Goal: Task Accomplishment & Management: Manage account settings

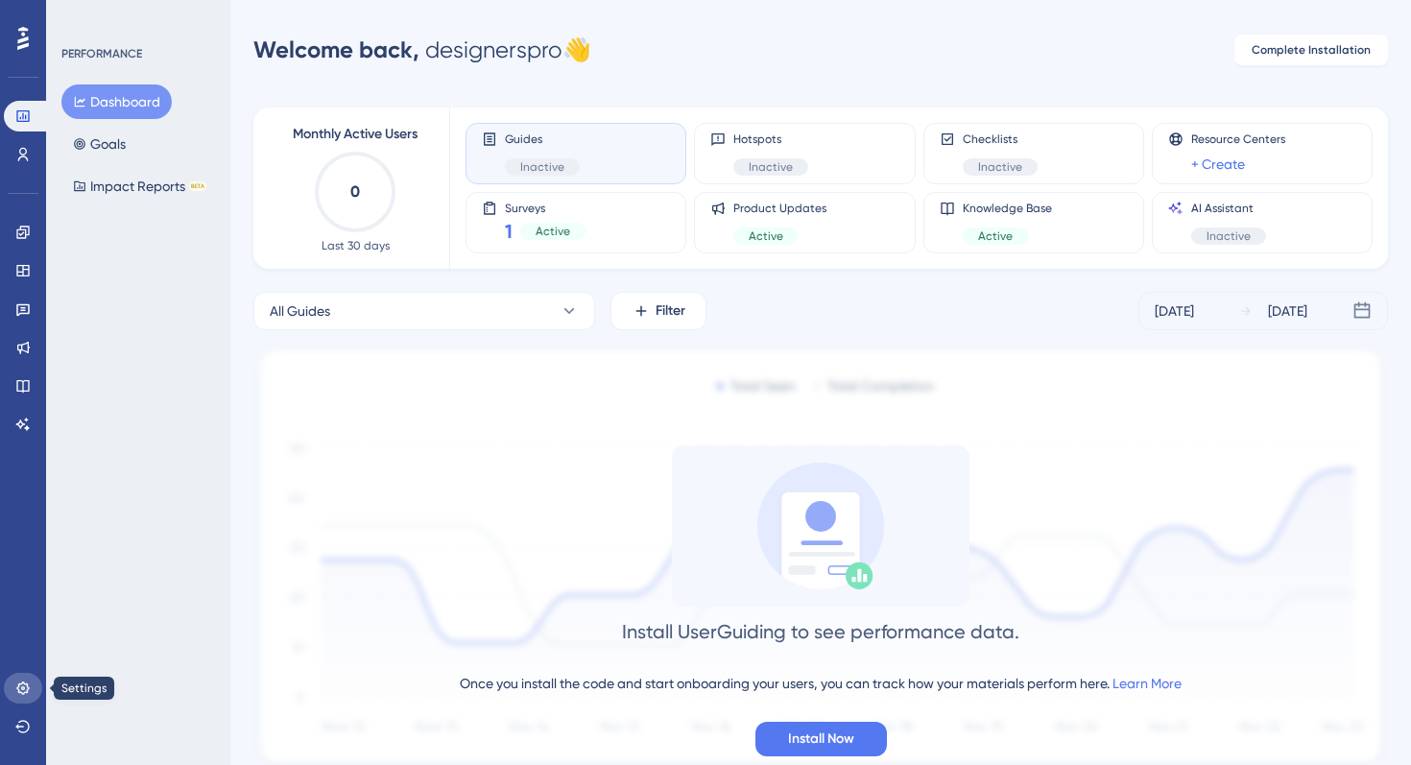
click at [36, 682] on link at bounding box center [23, 688] width 38 height 31
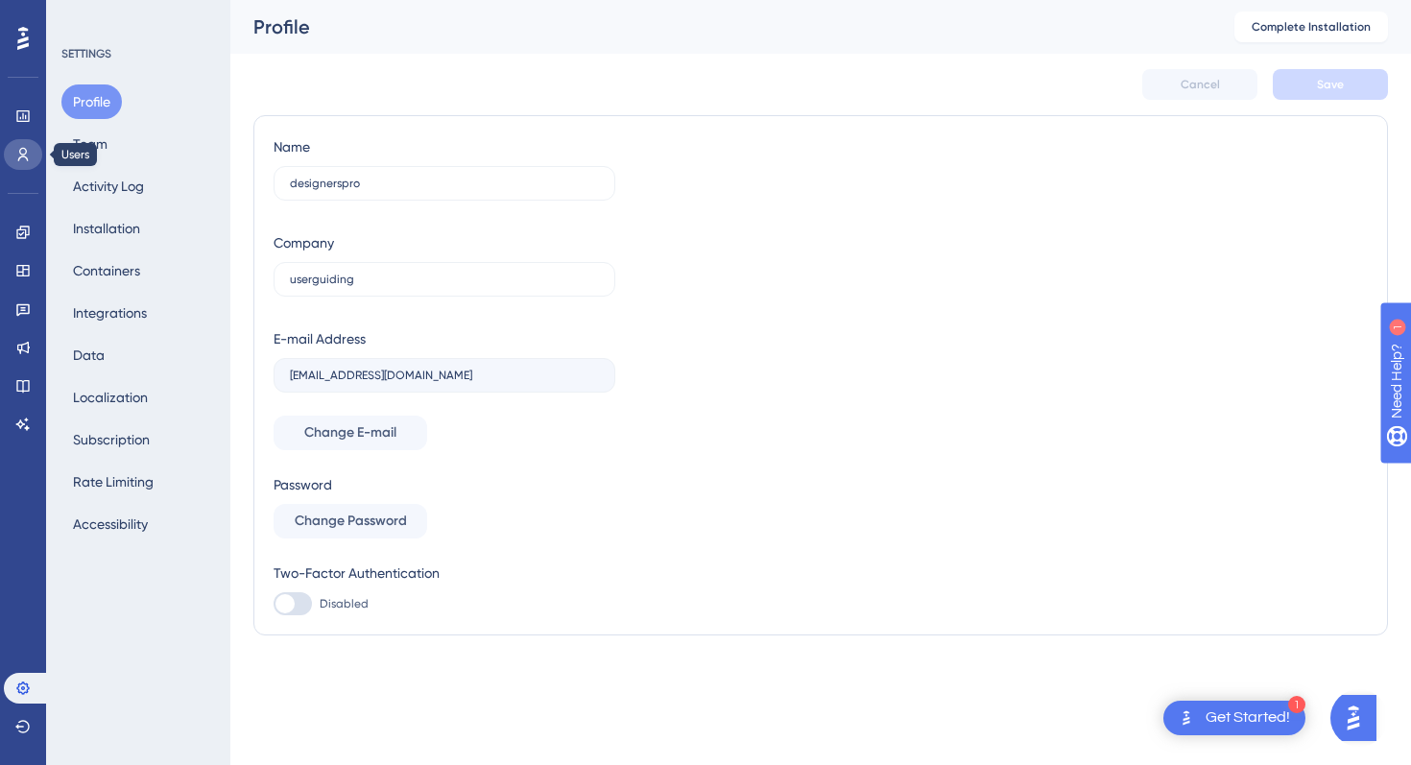
click at [34, 158] on link at bounding box center [23, 154] width 38 height 31
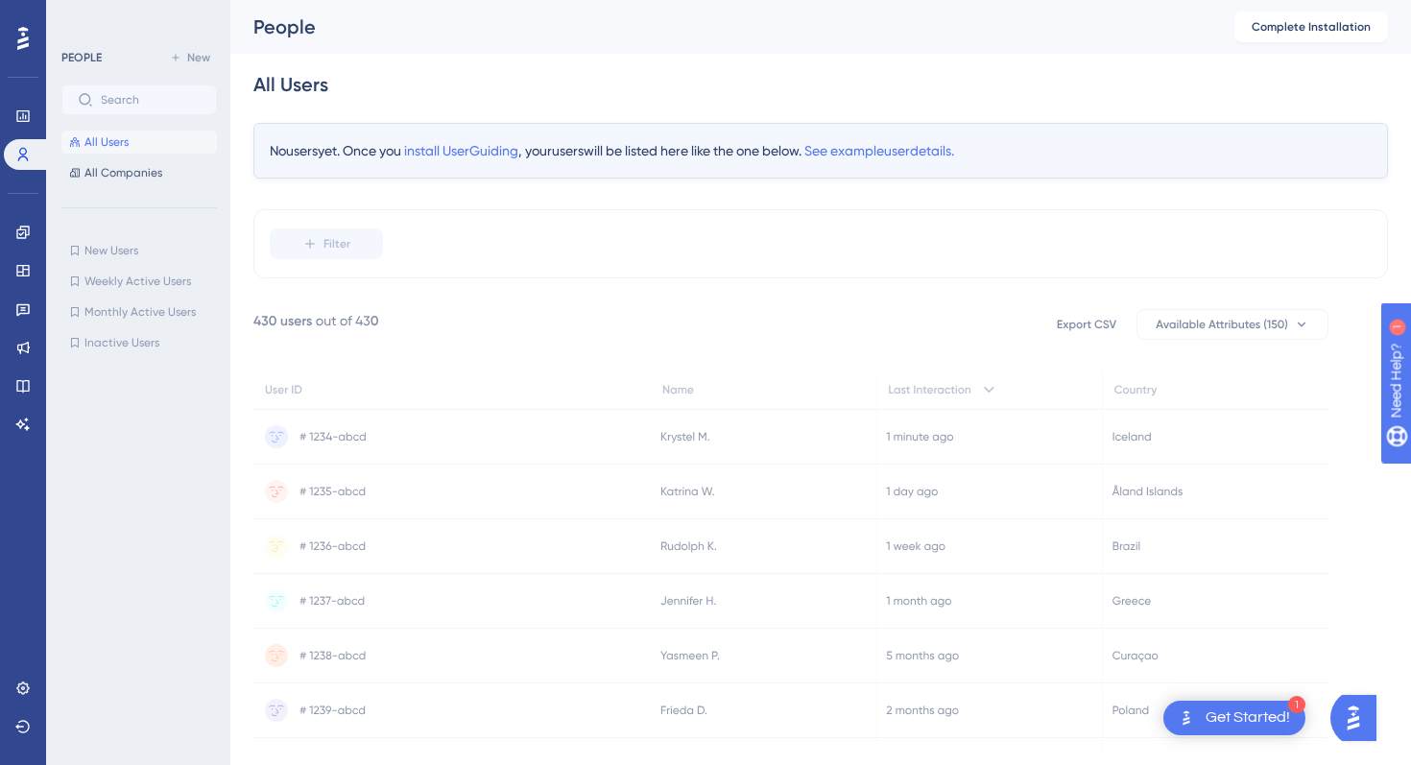
click at [11, 43] on div at bounding box center [23, 38] width 31 height 31
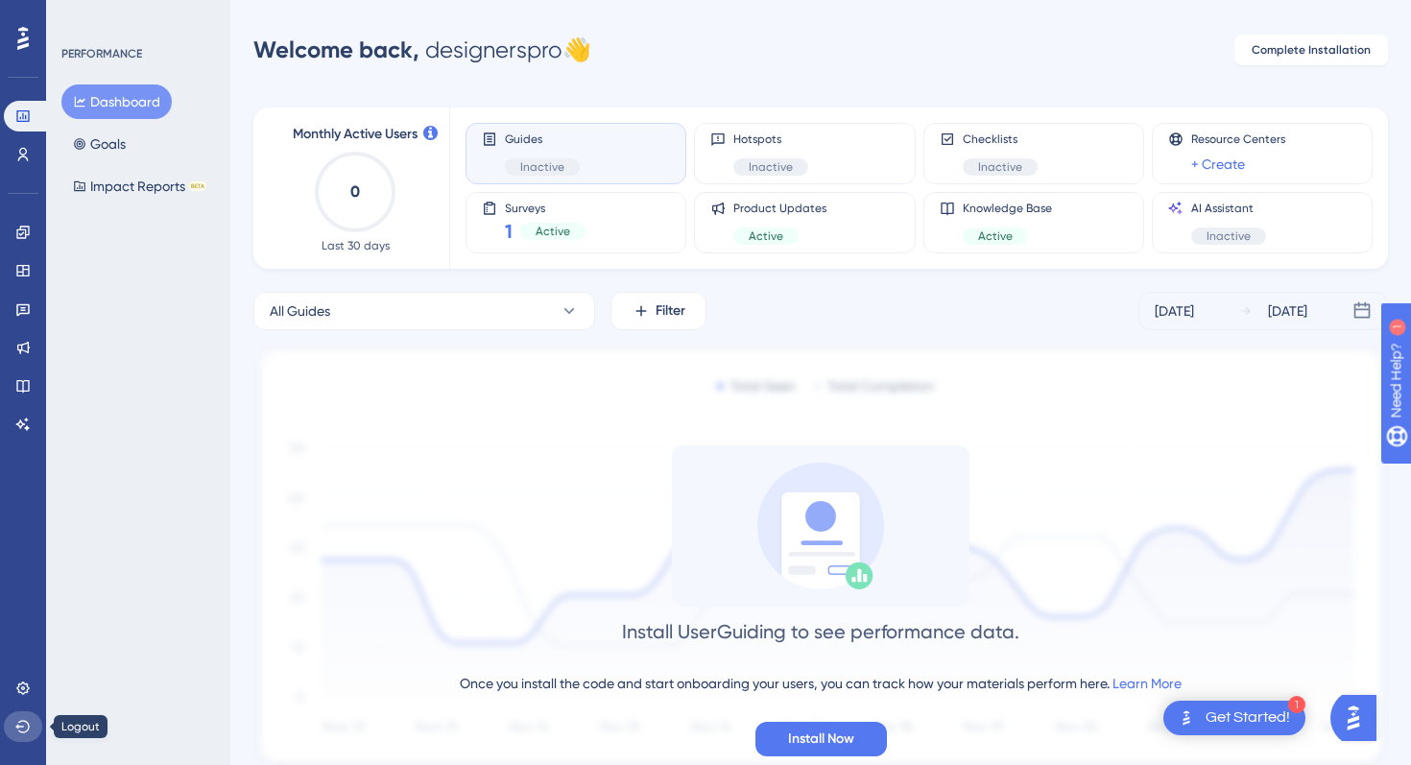
click at [24, 724] on icon at bounding box center [22, 726] width 15 height 15
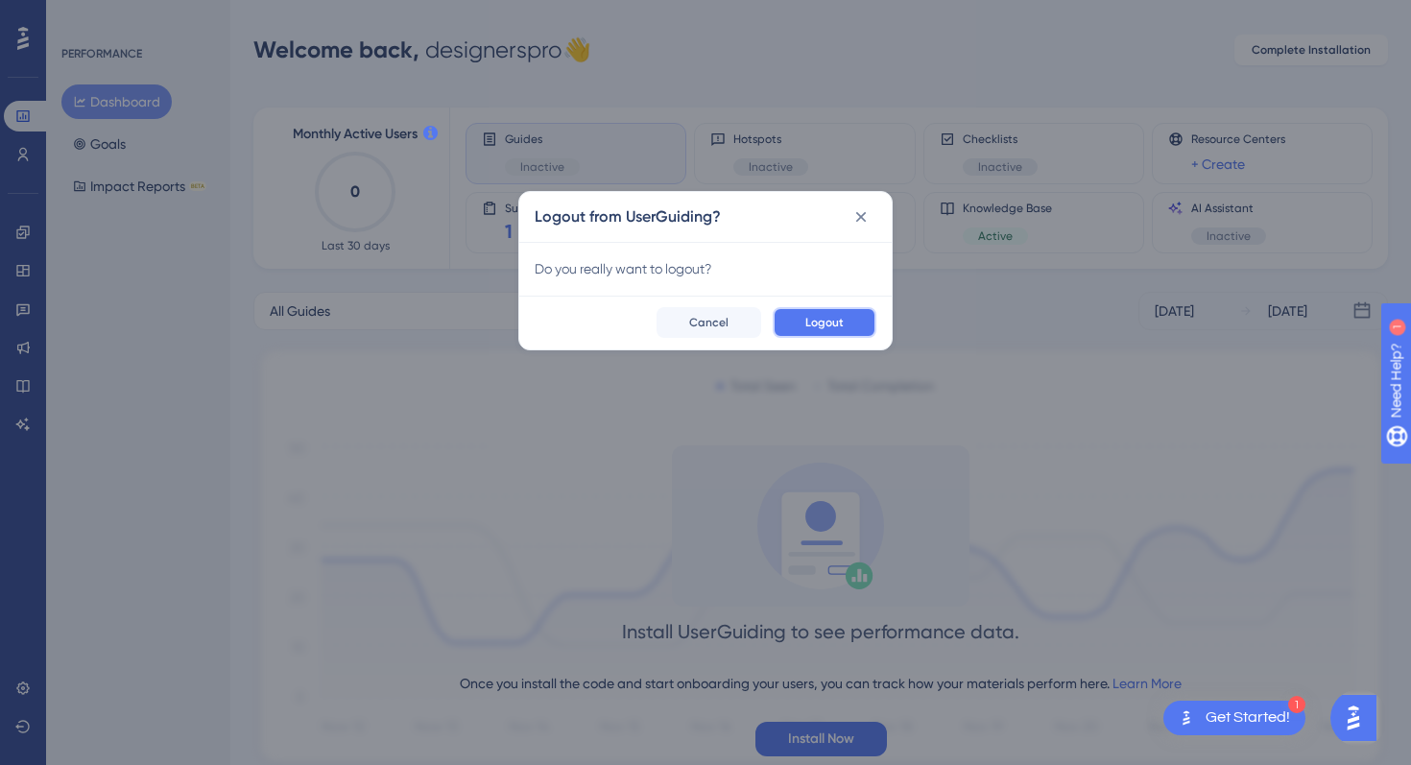
click at [853, 309] on button "Logout" at bounding box center [825, 322] width 104 height 31
